Goal: Information Seeking & Learning: Find specific fact

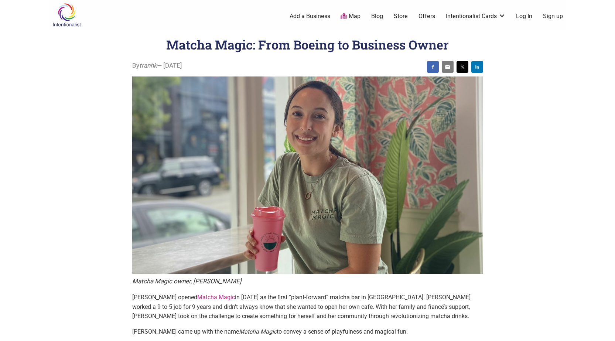
scroll to position [111, 0]
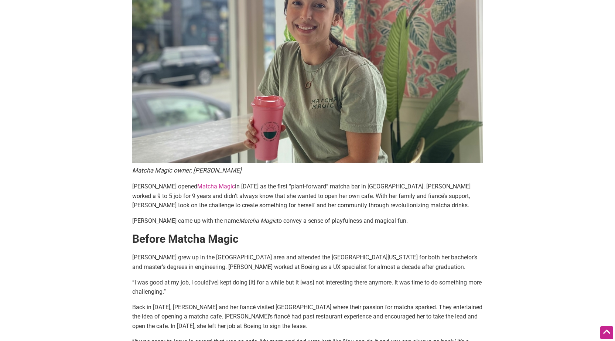
click at [176, 187] on span "[PERSON_NAME] opened Matcha Magic in [DATE] as the first “plant-forward” matcha…" at bounding box center [301, 196] width 339 height 26
click at [132, 187] on span "[PERSON_NAME] opened Matcha Magic in [DATE] as the first “plant-forward” matcha…" at bounding box center [301, 196] width 339 height 26
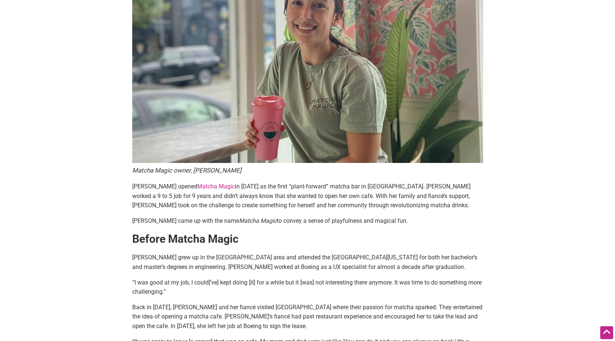
click at [132, 187] on span "[PERSON_NAME] opened Matcha Magic in [DATE] as the first “plant-forward” matcha…" at bounding box center [301, 196] width 339 height 26
drag, startPoint x: 132, startPoint y: 187, endPoint x: 168, endPoint y: 190, distance: 36.3
click at [168, 190] on span "[PERSON_NAME] opened Matcha Magic in [DATE] as the first “plant-forward” matcha…" at bounding box center [301, 196] width 339 height 26
copy span "[PERSON_NAME]"
